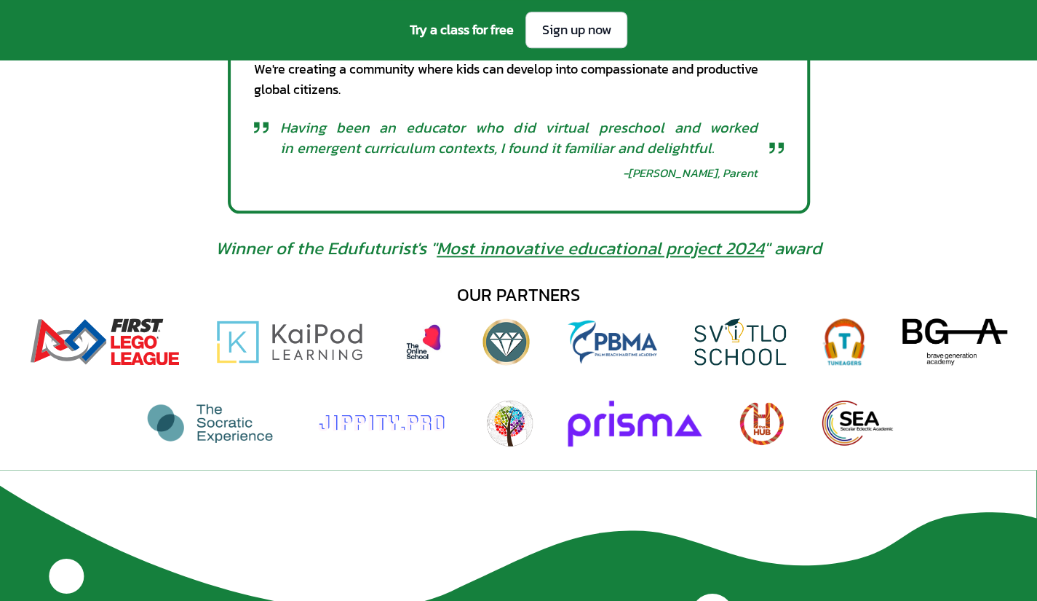
scroll to position [869, 0]
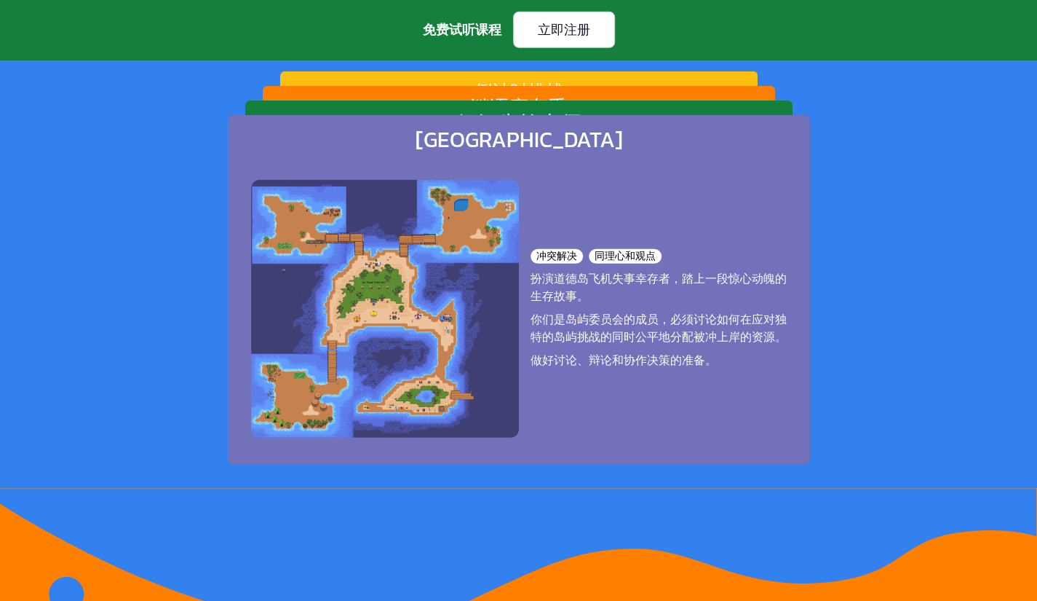
scroll to position [2250, 0]
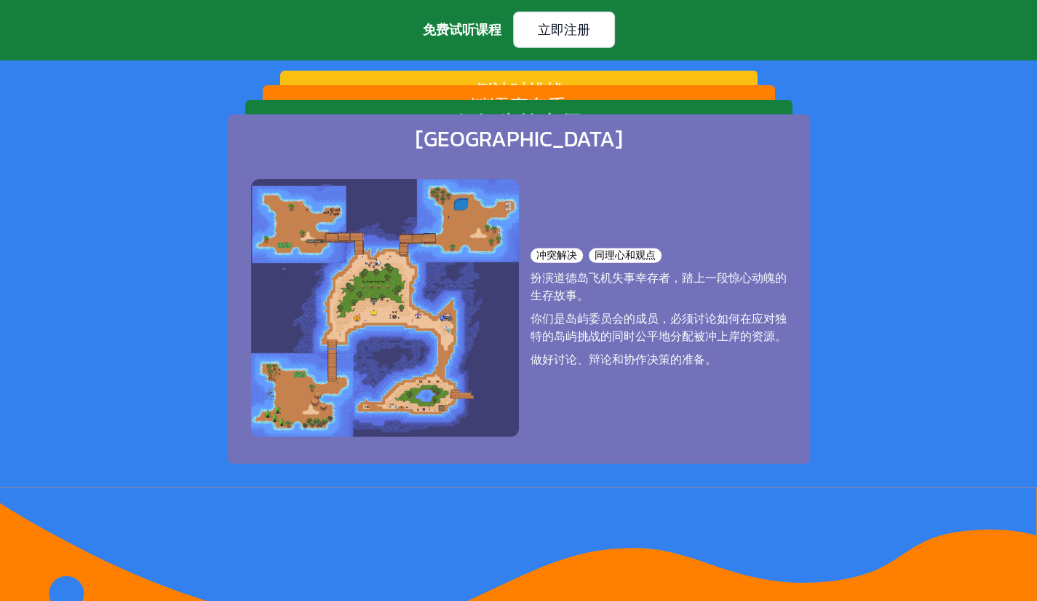
click at [663, 117] on div "道德岛 冲突解决 同理心和观点 扮演道德岛飞机失事幸存者，踏上一段惊心动魄的生存故事。 你们是岛屿委员会的成员，必须讨论如何在应对独特的岛屿挑战的同时公平地分…" at bounding box center [519, 288] width 582 height 349
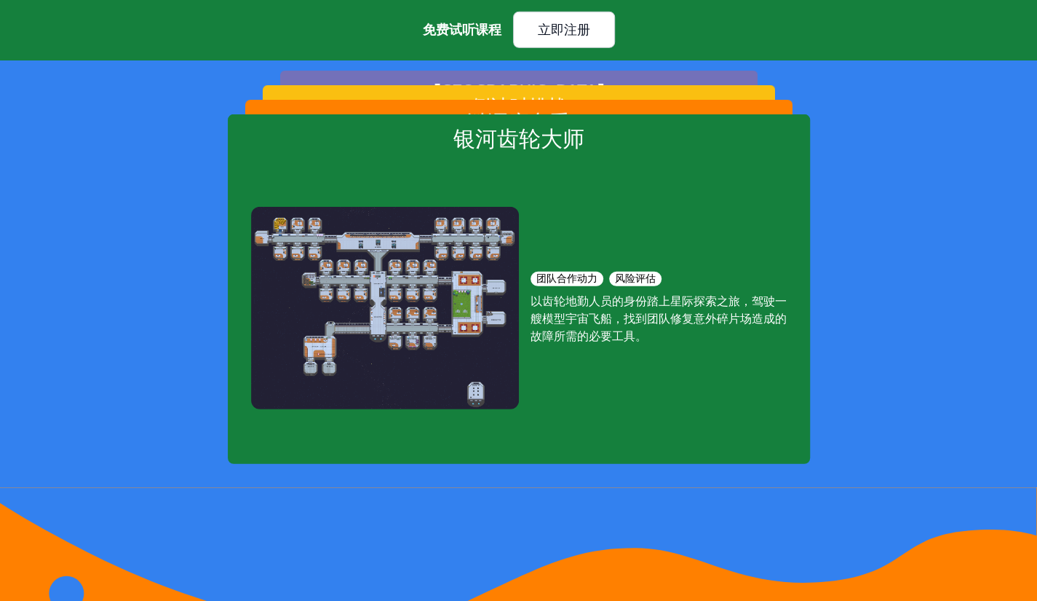
click at [663, 117] on div "银河齿轮大师 团队合作动力 风险评估 以齿轮地勤人员的身份踏上星际探索之旅，驾驶一艘模型宇宙飞船，找到团队修复意外碎片场造成的故障所需的必要工具。" at bounding box center [519, 288] width 582 height 349
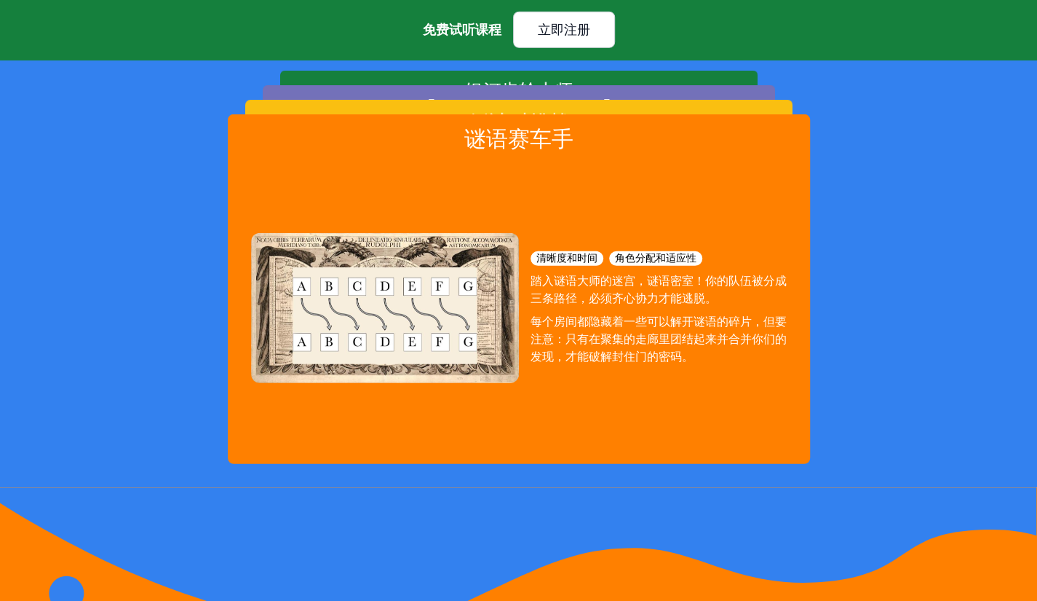
click at [663, 117] on ul "谜语赛车手 清晰度和时间 角色分配和适应性 踏入谜语大师的迷宫，谜语密室！你的队伍被分成三条路径，必须齐心协力才能逃脱。 每个房间都隐藏着一些可以解开谜语的碎…" at bounding box center [519, 288] width 582 height 349
click at [663, 117] on div "谜语赛车手 清晰度和时间 角色分配和适应性 踏入谜语大师的迷宫，谜语密室！你的队伍被分成三条路径，必须齐心协力才能逃脱。 每个房间都隐藏着一些可以解开谜语的碎…" at bounding box center [519, 288] width 582 height 349
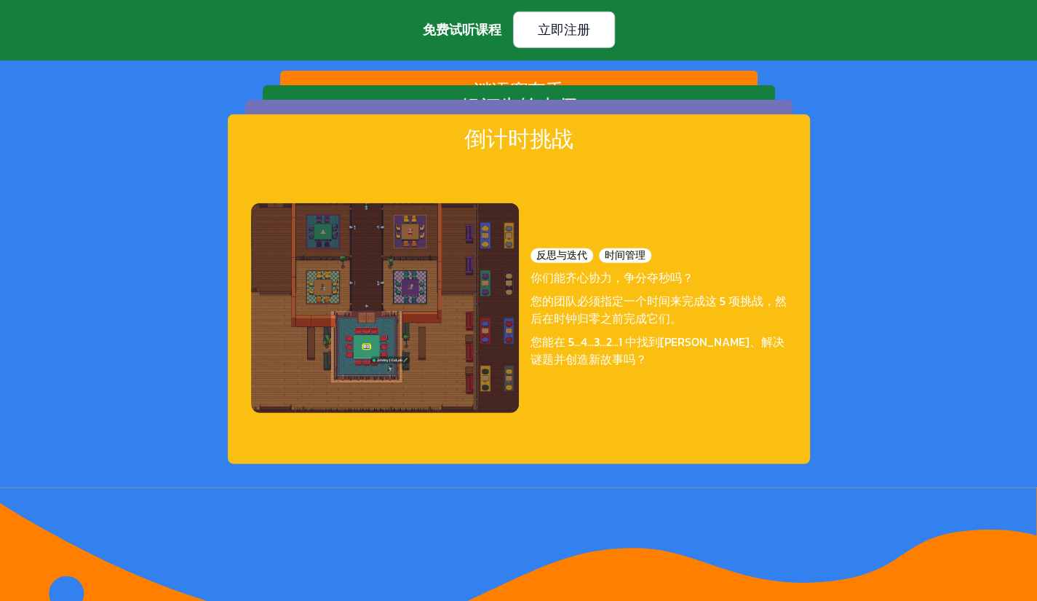
click at [663, 117] on div "倒计时挑战 反思与迭代 时间管理 你们能齐心协力，争分夺秒吗？ 您的团队必须指定一个时间来完成这 5 项挑战，然后在时钟归零之前完成它们。 您能在 5...4…" at bounding box center [519, 288] width 582 height 349
